Goal: Task Accomplishment & Management: Manage account settings

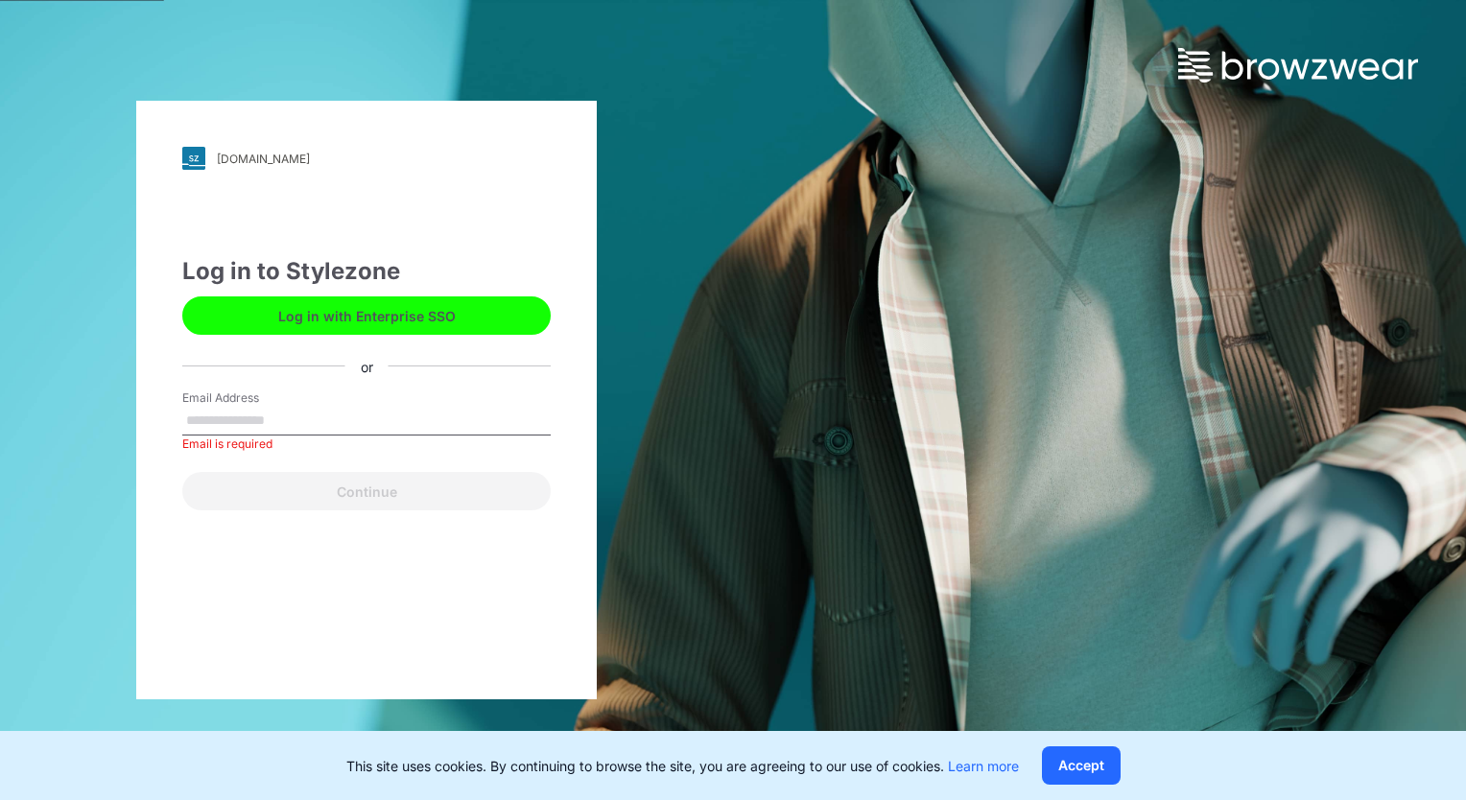
click at [379, 310] on button "Log in with Enterprise SSO" at bounding box center [366, 316] width 369 height 38
click at [994, 402] on div "[DOMAIN_NAME] Loading... Log in to Stylezone Log in with Enterprise SSO or Emai…" at bounding box center [733, 400] width 1466 height 800
click at [998, 393] on div "[DOMAIN_NAME] Loading... Log in to Stylezone Log in with Enterprise SSO or Emai…" at bounding box center [733, 400] width 1466 height 800
click at [302, 413] on input "Email Address" at bounding box center [366, 421] width 369 height 29
type input "**********"
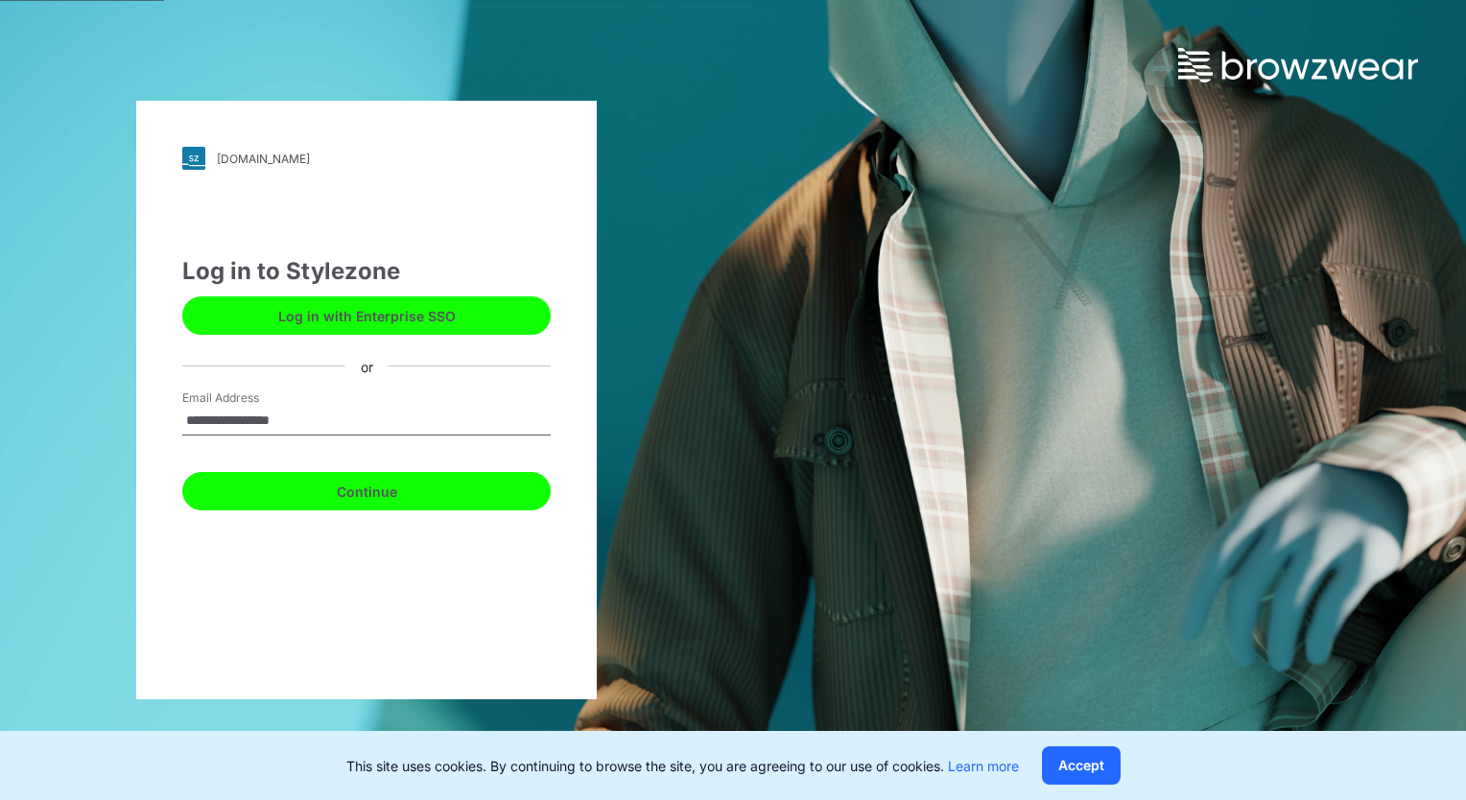
click at [371, 489] on button "Continue" at bounding box center [366, 491] width 369 height 38
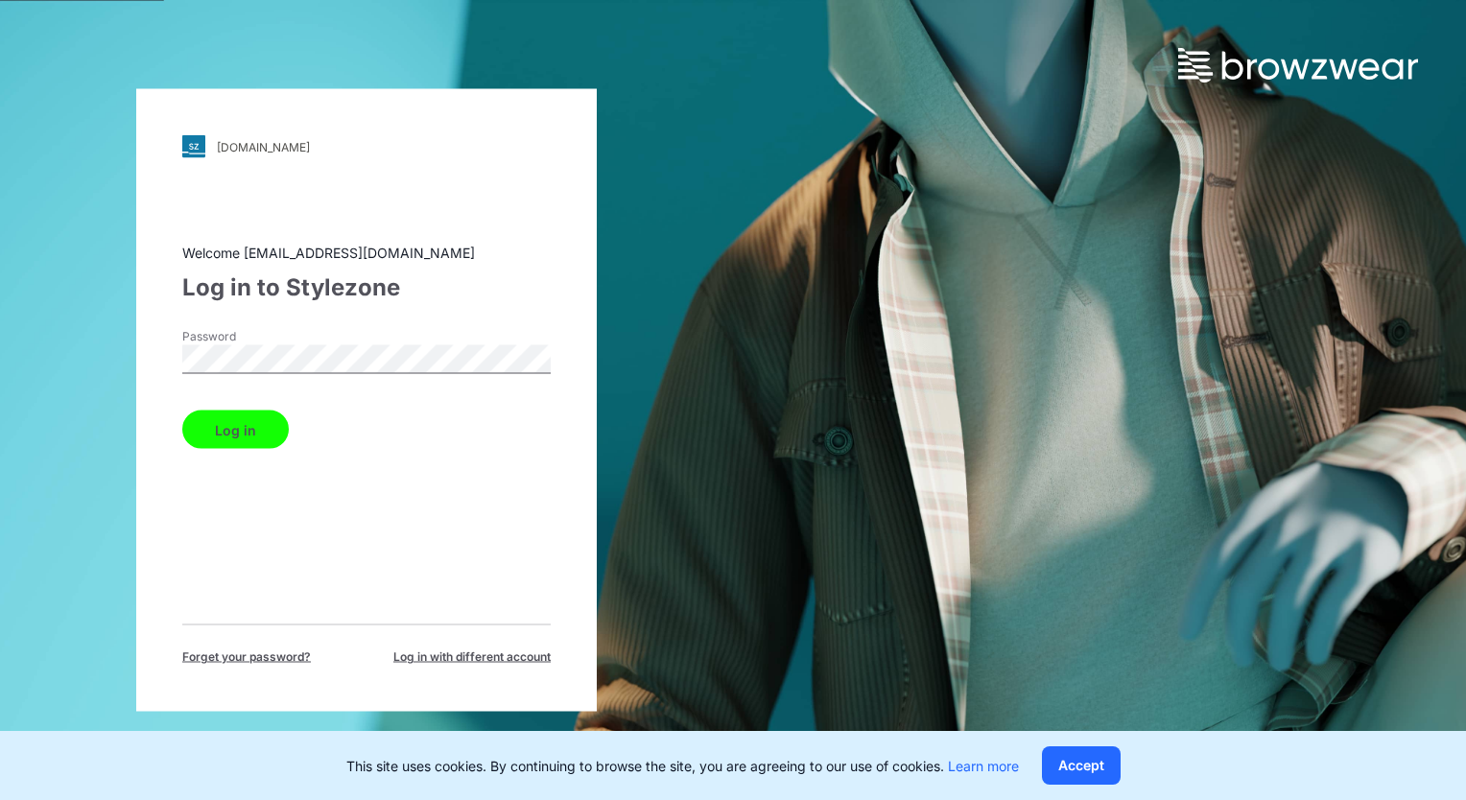
click at [238, 437] on button "Log in" at bounding box center [235, 430] width 107 height 38
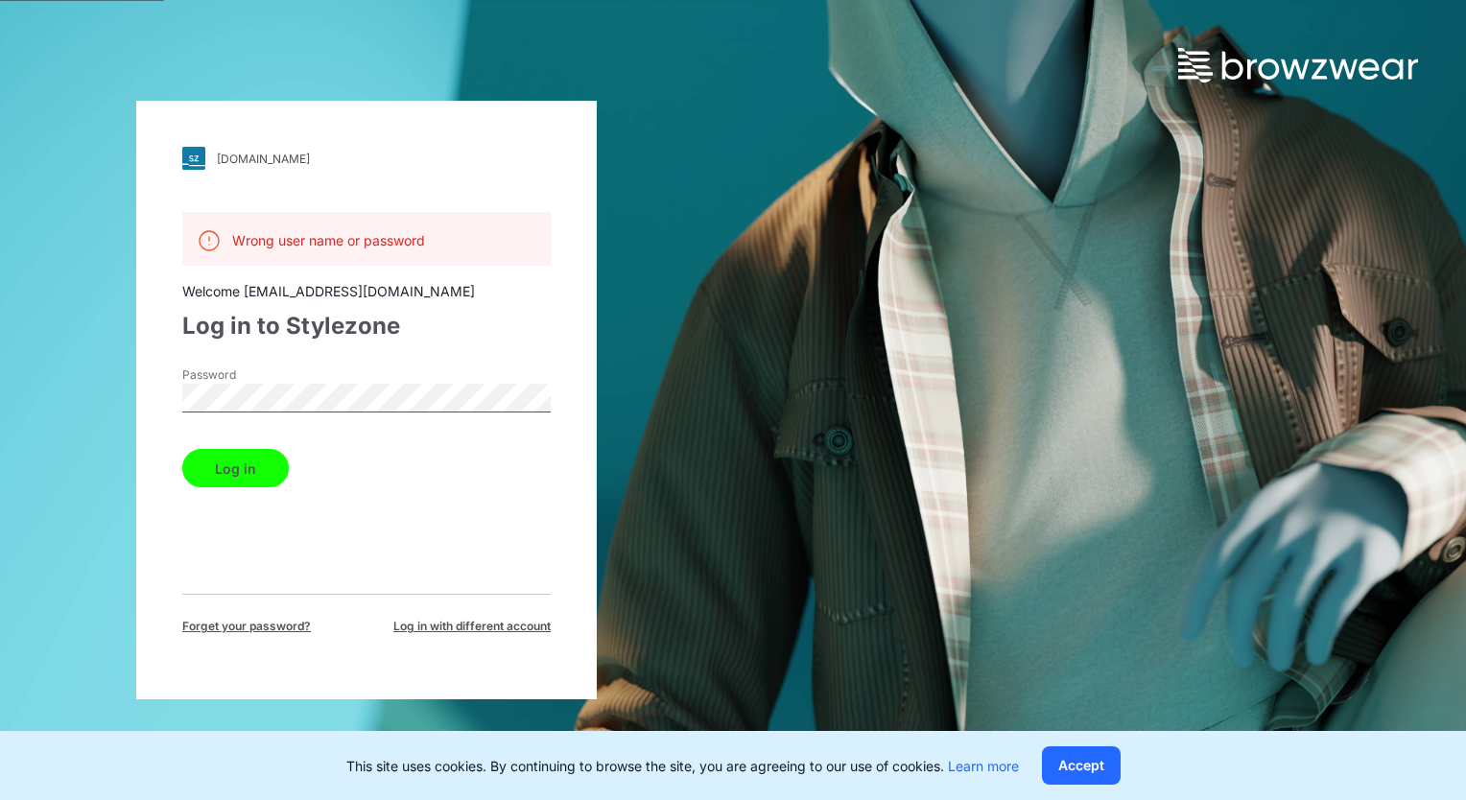
click at [254, 473] on button "Log in" at bounding box center [235, 468] width 107 height 38
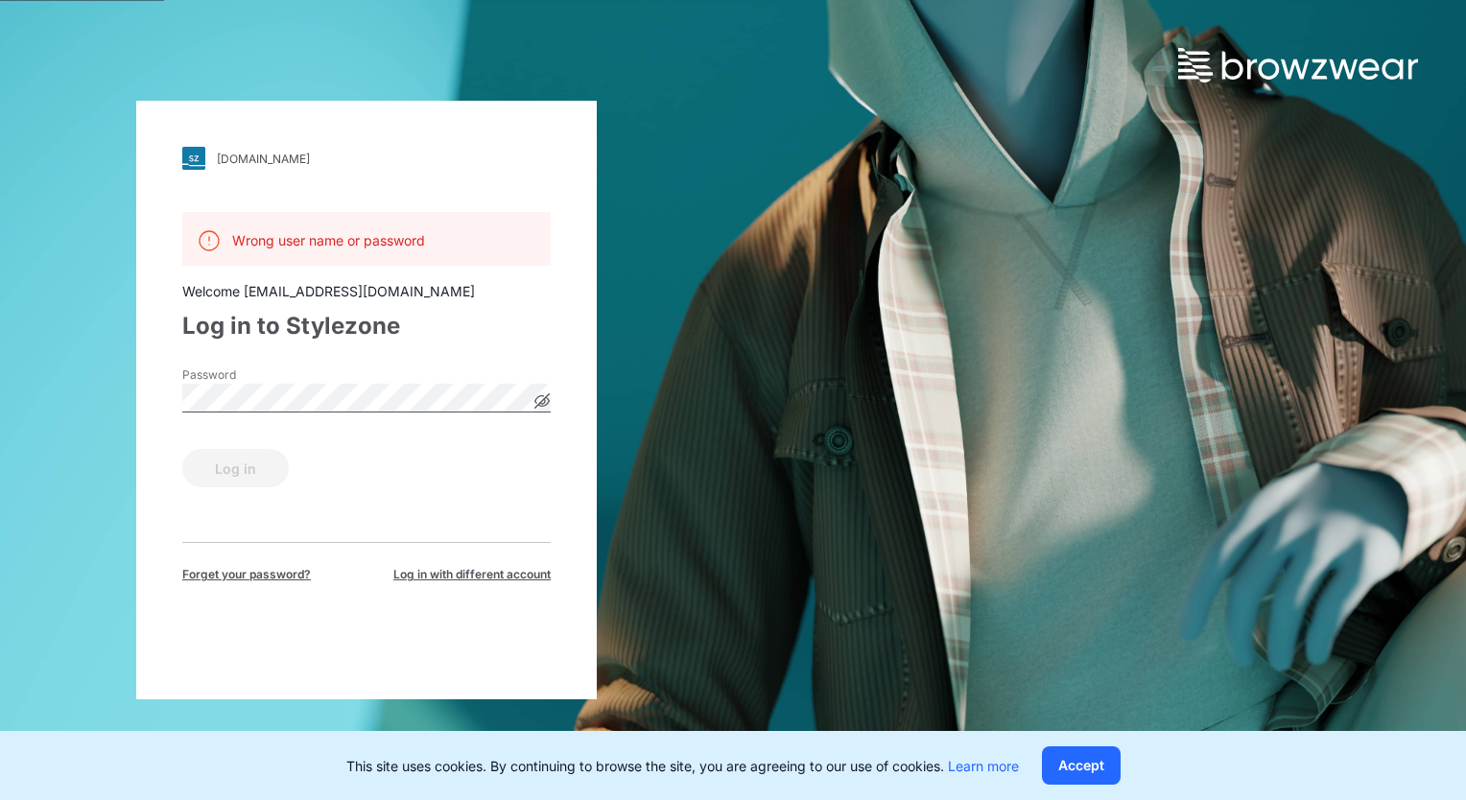
click at [253, 467] on div "Log in" at bounding box center [366, 464] width 369 height 46
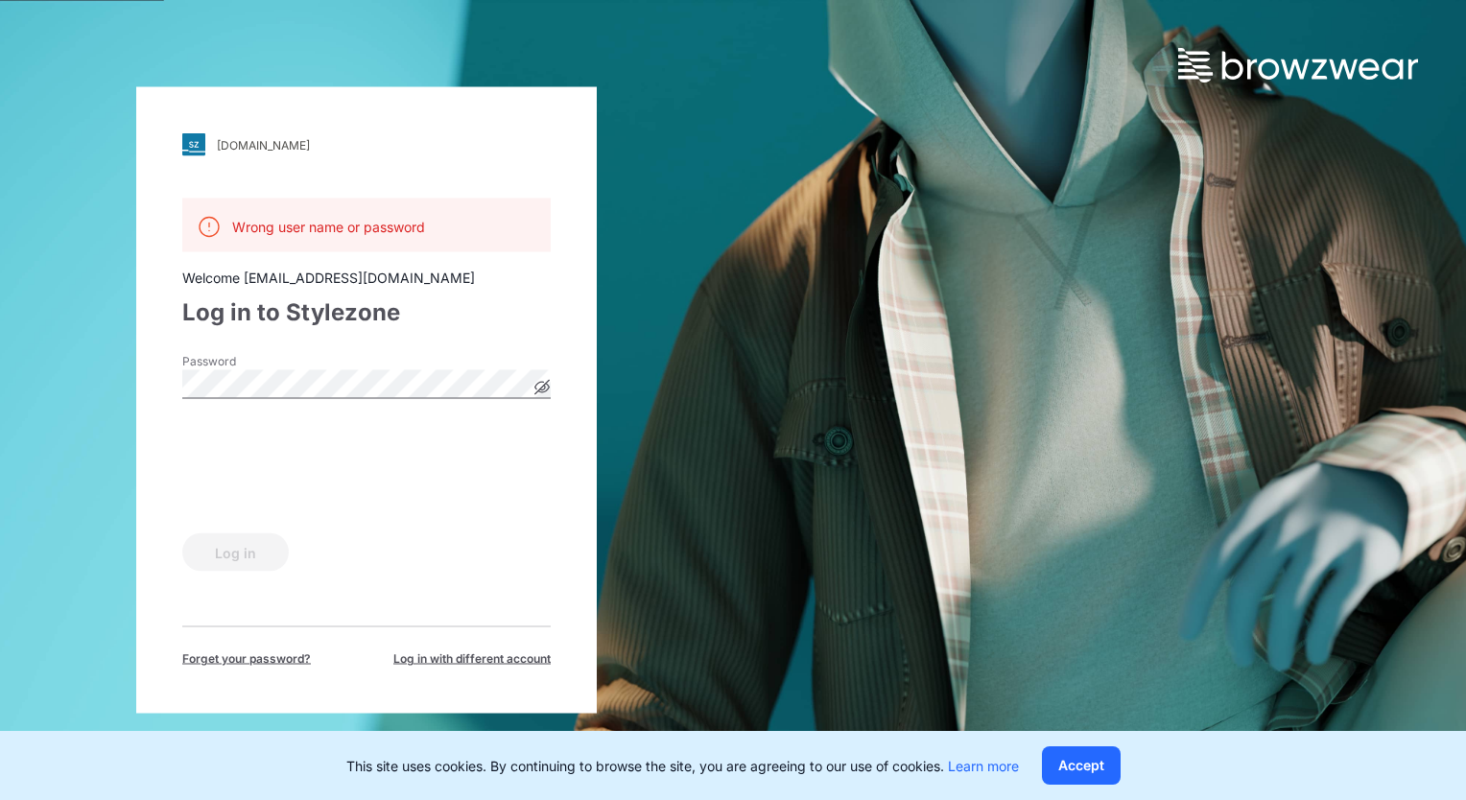
click at [728, 140] on div "[DOMAIN_NAME] Loading... Wrong user name or password Welcome [EMAIL_ADDRESS][DO…" at bounding box center [366, 400] width 733 height 800
drag, startPoint x: 728, startPoint y: 140, endPoint x: 714, endPoint y: 252, distance: 113.2
click at [714, 252] on div "[DOMAIN_NAME] Loading... Wrong user name or password Welcome [EMAIL_ADDRESS][DO…" at bounding box center [366, 400] width 733 height 800
click at [734, 152] on div "[DOMAIN_NAME] Loading... Wrong user name or password Welcome [EMAIL_ADDRESS][DO…" at bounding box center [733, 400] width 1466 height 800
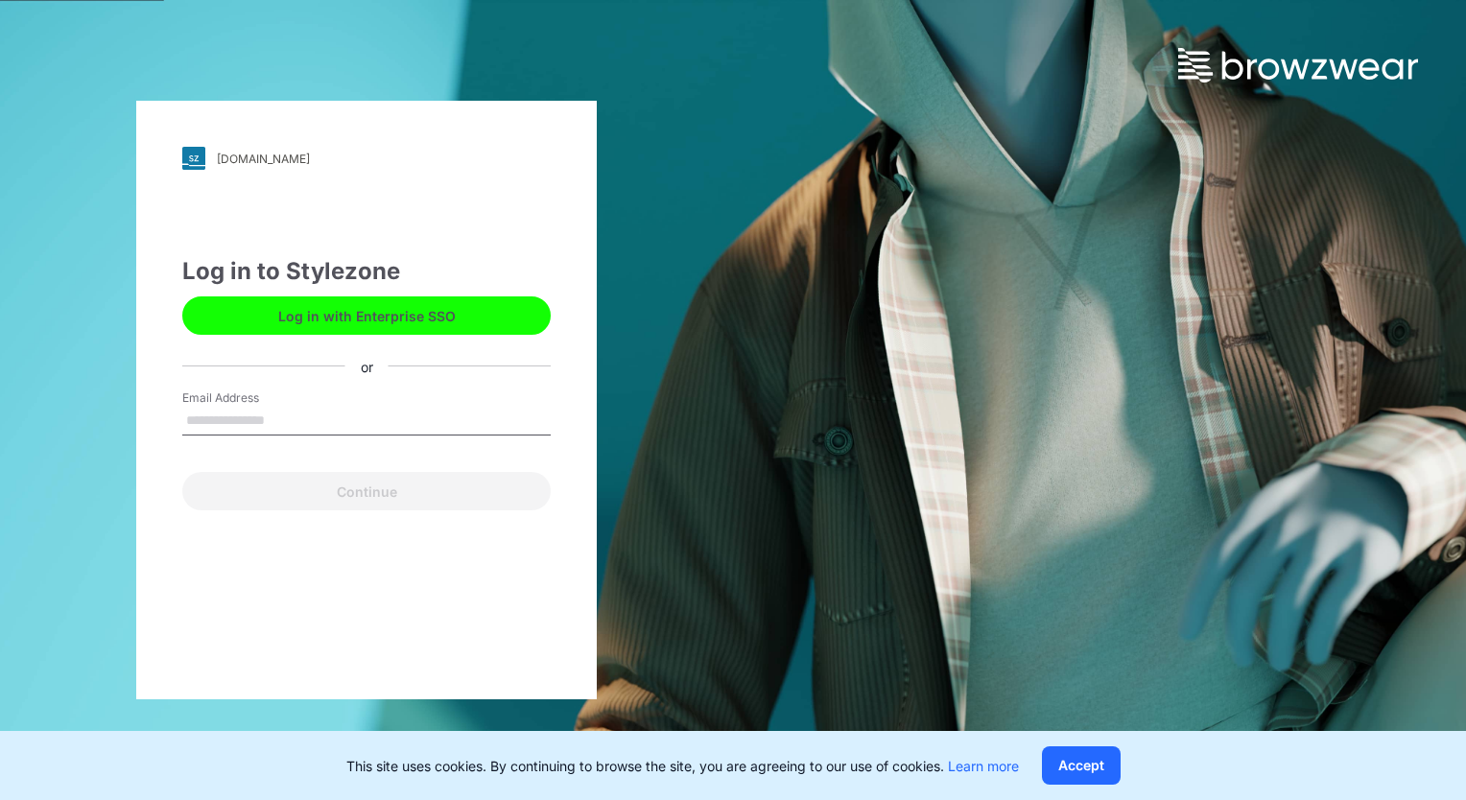
click at [292, 413] on input "Email Address" at bounding box center [366, 421] width 369 height 29
type input "**********"
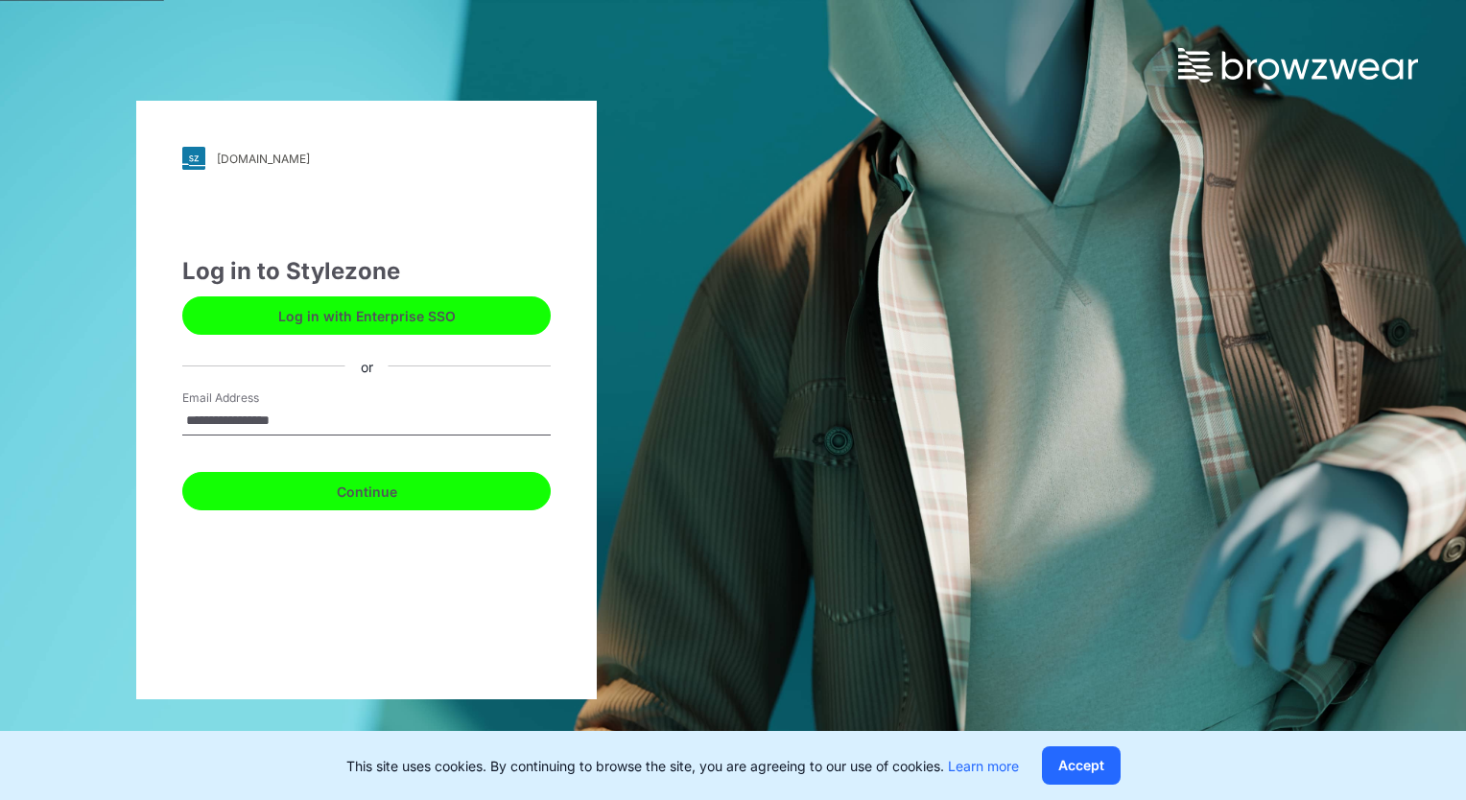
click at [372, 496] on button "Continue" at bounding box center [366, 491] width 369 height 38
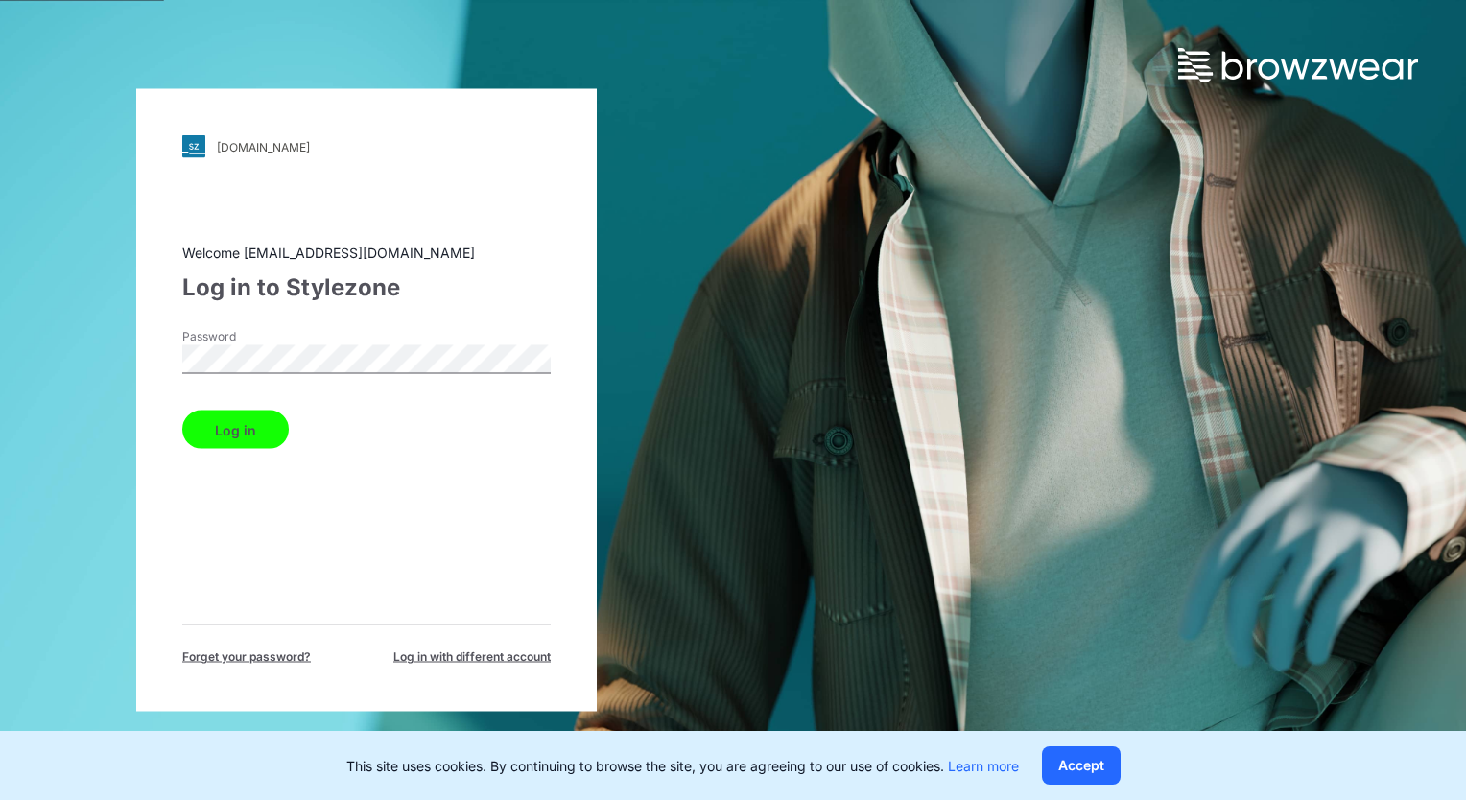
click at [252, 432] on button "Log in" at bounding box center [235, 430] width 107 height 38
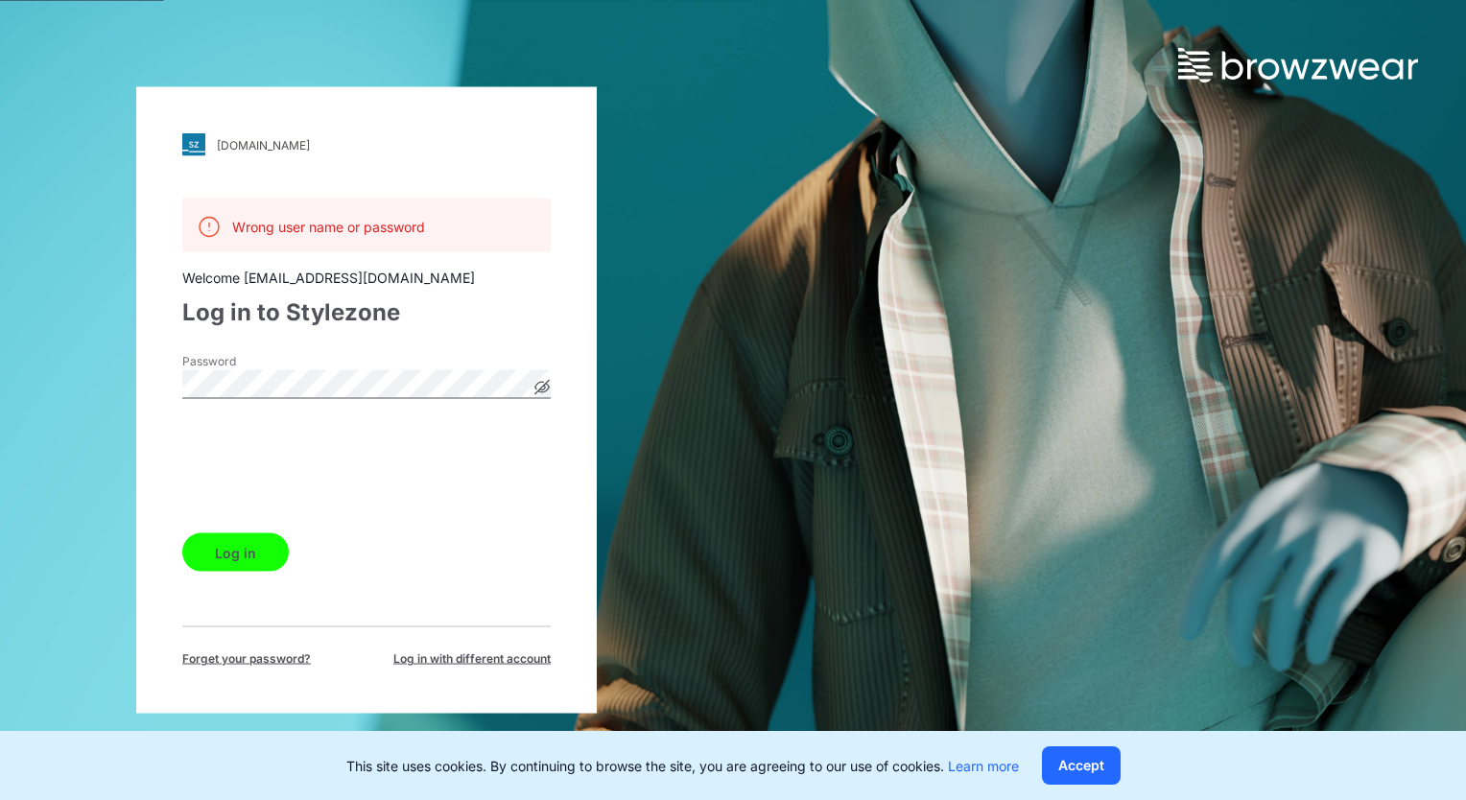
click at [234, 547] on button "Log in" at bounding box center [235, 553] width 107 height 38
click at [230, 549] on button "Log in" at bounding box center [235, 553] width 107 height 38
click at [226, 549] on button "Log in" at bounding box center [235, 553] width 107 height 38
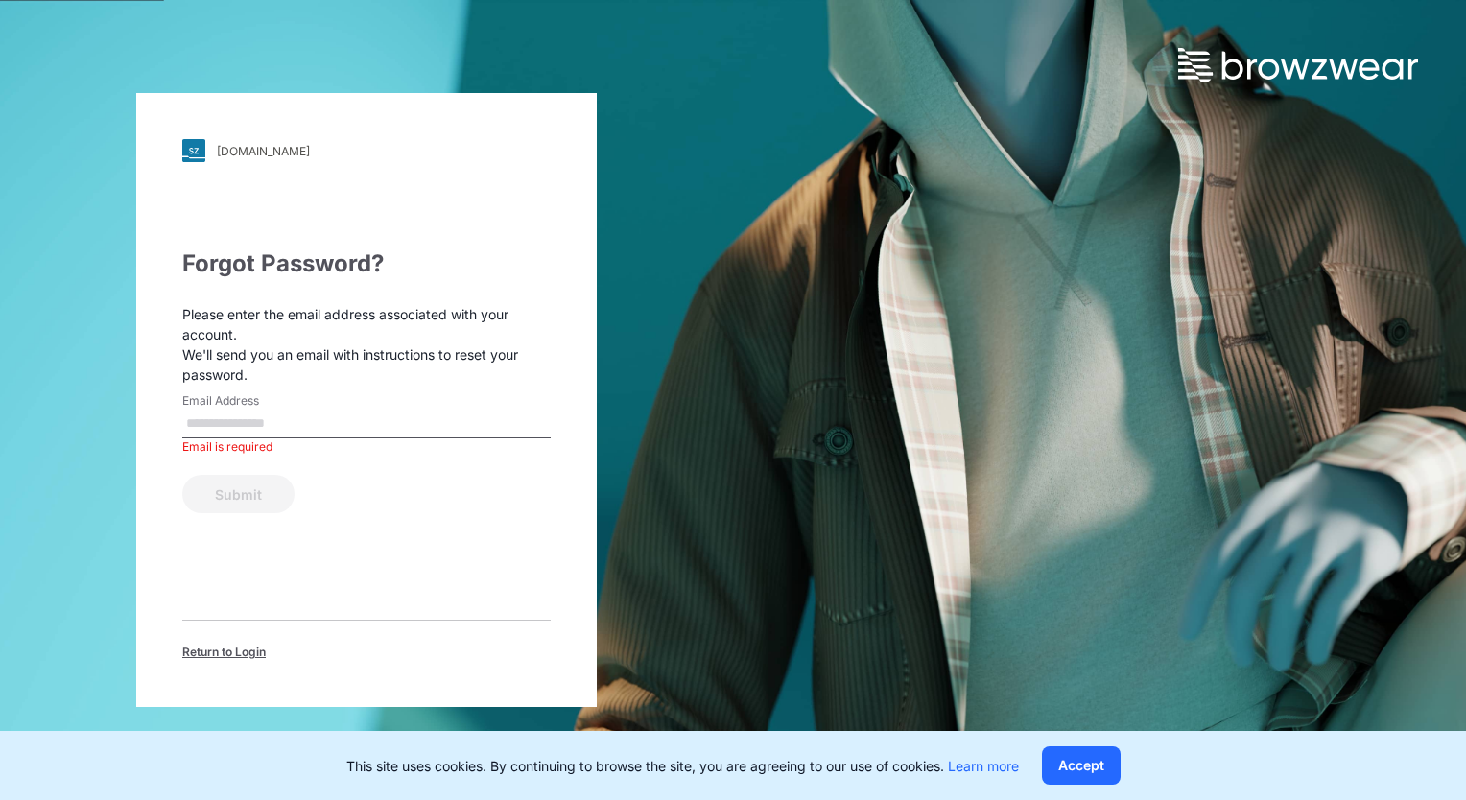
click at [288, 422] on input "Email Address" at bounding box center [366, 424] width 369 height 29
click at [832, 482] on div "pic.stylezone.com Loading... Forgot Password? Please enter the email address as…" at bounding box center [733, 400] width 1466 height 800
click at [805, 466] on div "pic.stylezone.com Loading... Forgot Password? Please enter the email address as…" at bounding box center [733, 400] width 1466 height 800
click at [802, 466] on div "pic.stylezone.com Loading... Forgot Password? Please enter the email address as…" at bounding box center [733, 400] width 1466 height 800
click at [282, 518] on div "Forgot Password? Please enter the email address associated with your account. W…" at bounding box center [366, 454] width 369 height 415
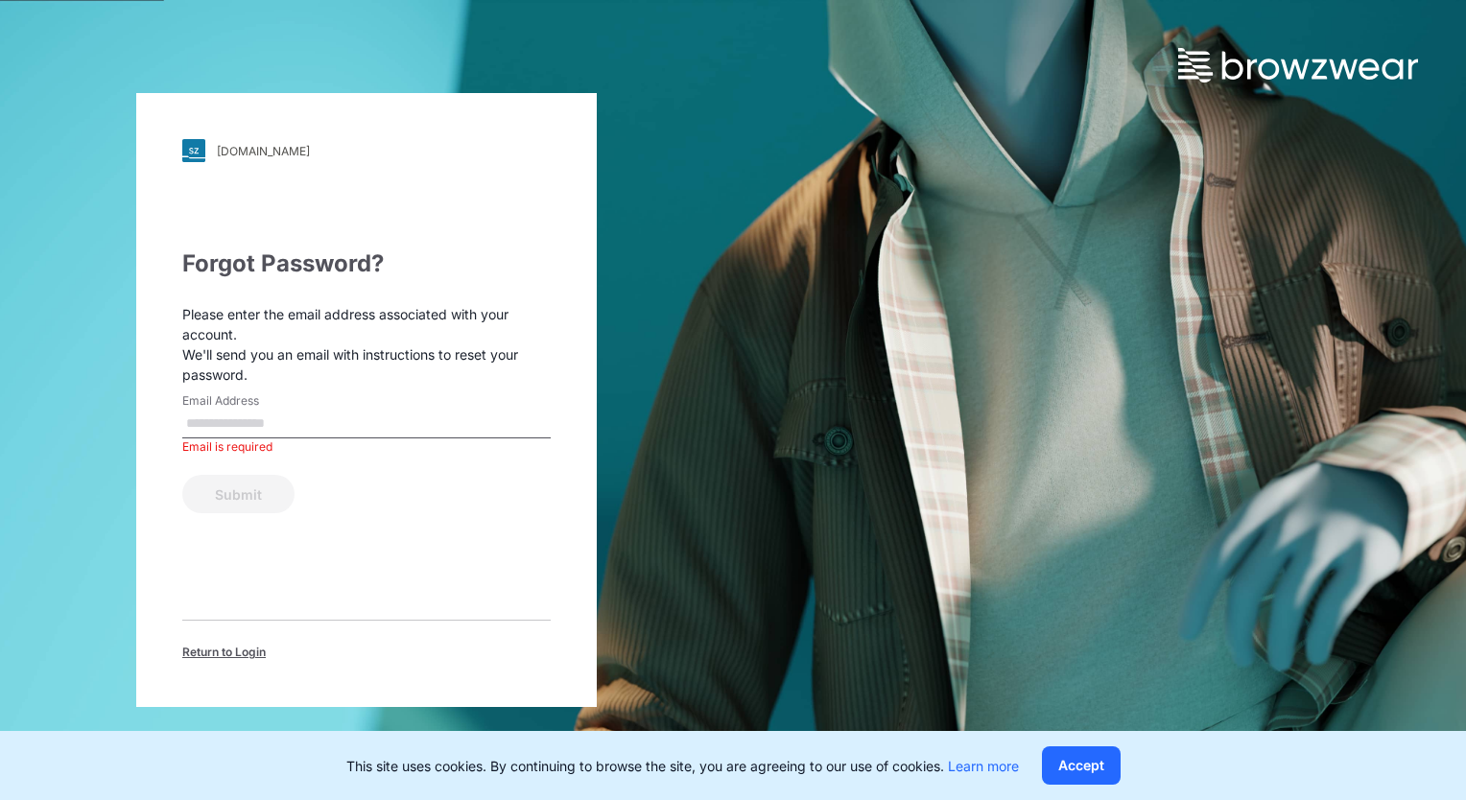
click at [284, 515] on div "Forgot Password? Please enter the email address associated with your account. W…" at bounding box center [366, 454] width 369 height 415
click at [952, 436] on div "pic.stylezone.com Loading... Forgot Password? Please enter the email address as…" at bounding box center [733, 400] width 1466 height 800
click at [952, 433] on div "pic.stylezone.com Loading... Forgot Password? Please enter the email address as…" at bounding box center [733, 400] width 1466 height 800
